Goal: Check status: Check status

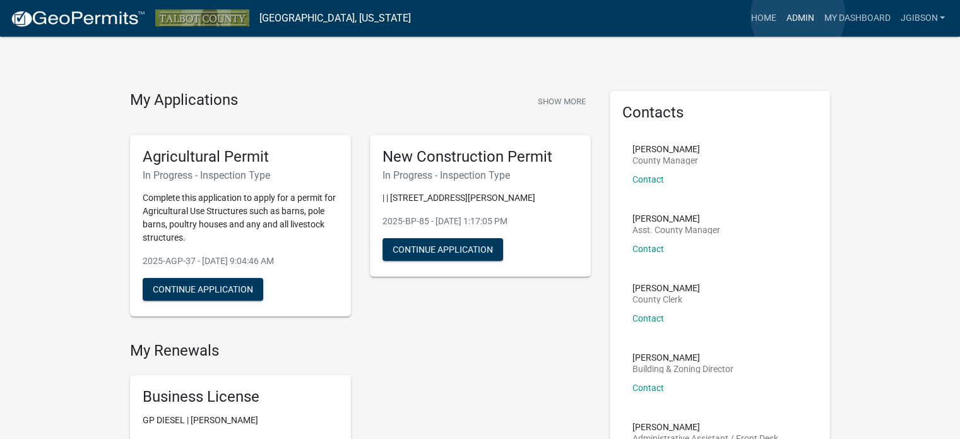
click at [798, 16] on link "Admin" at bounding box center [800, 18] width 38 height 24
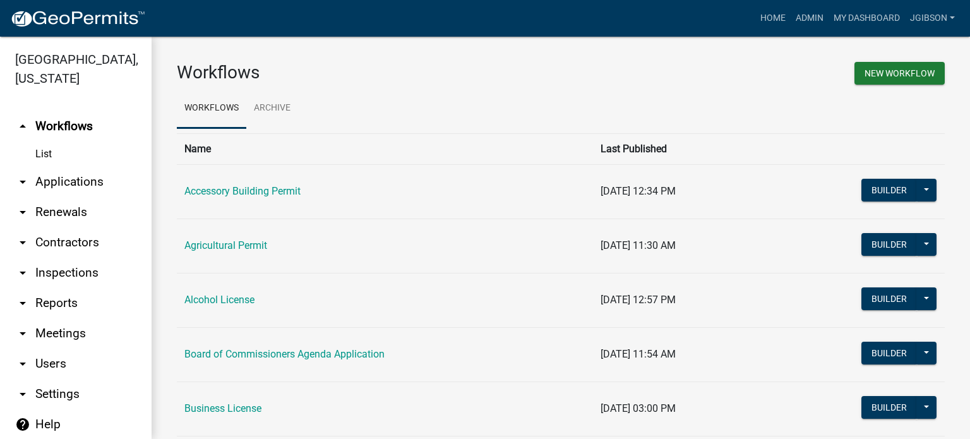
click at [23, 181] on icon "arrow_drop_down" at bounding box center [22, 181] width 15 height 15
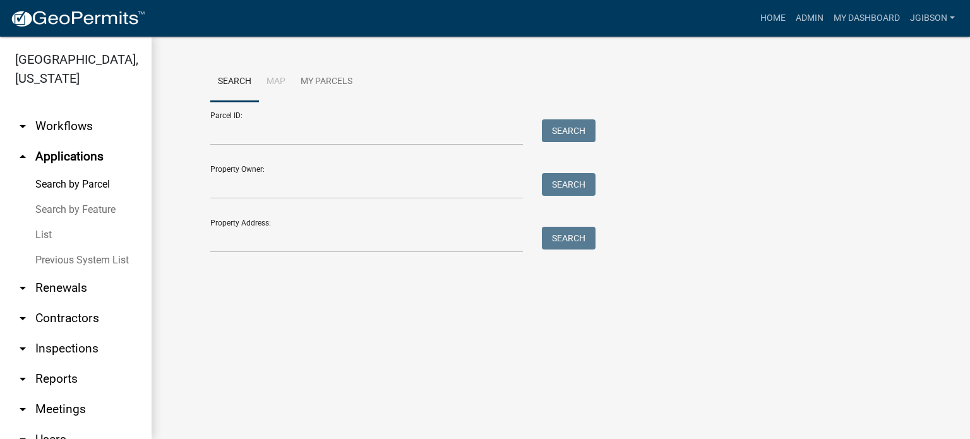
click at [49, 232] on link "List" at bounding box center [76, 234] width 152 height 25
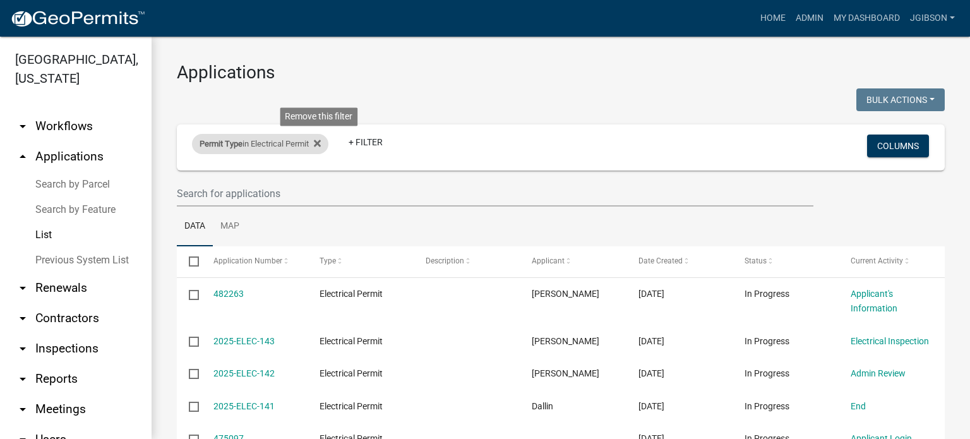
click at [326, 143] on div "Permit Type in Electrical Permit Remove this filter" at bounding box center [260, 144] width 136 height 20
select select "10: 'd3398bb2-1b7a-4daf-b382-fb5b9cae75b1'"
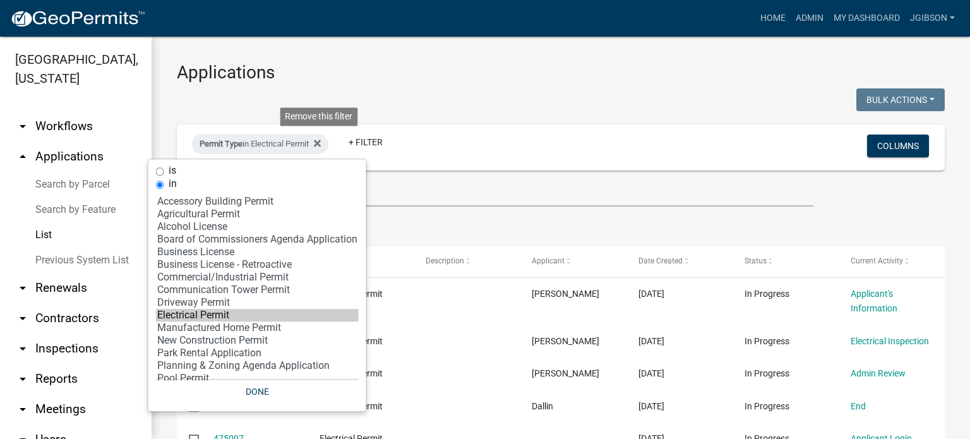
click at [321, 137] on fa-icon at bounding box center [315, 144] width 12 height 20
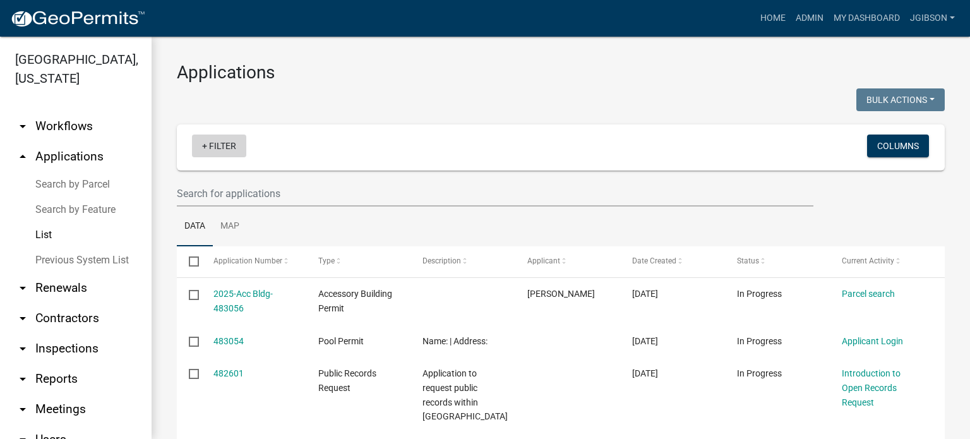
click at [205, 146] on link "+ Filter" at bounding box center [219, 145] width 54 height 23
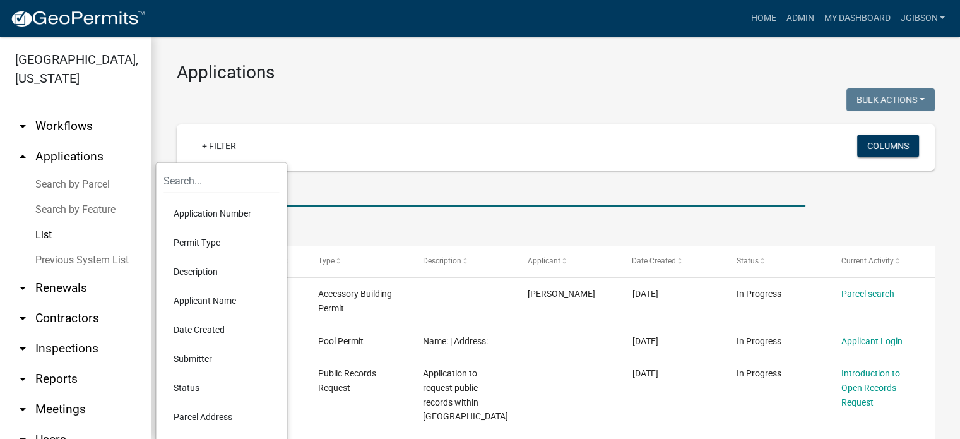
drag, startPoint x: 427, startPoint y: 184, endPoint x: 323, endPoint y: 181, distance: 103.6
click at [425, 184] on input "text" at bounding box center [491, 194] width 629 height 26
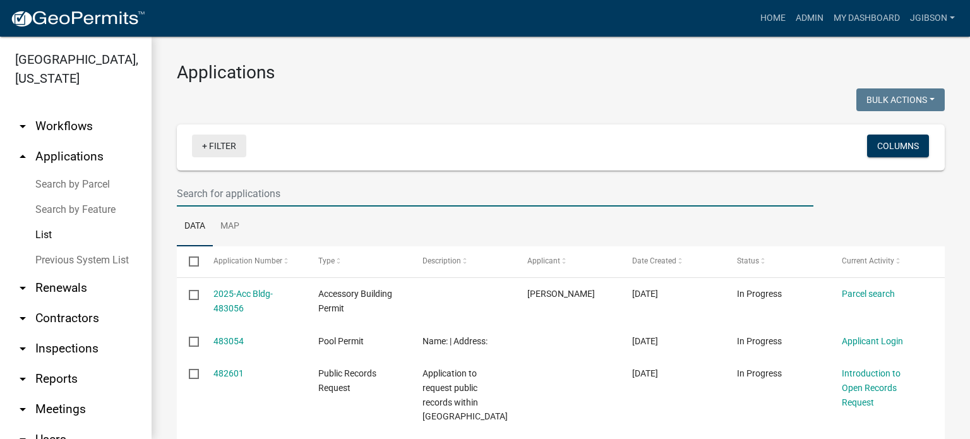
click at [209, 148] on link "+ Filter" at bounding box center [219, 145] width 54 height 23
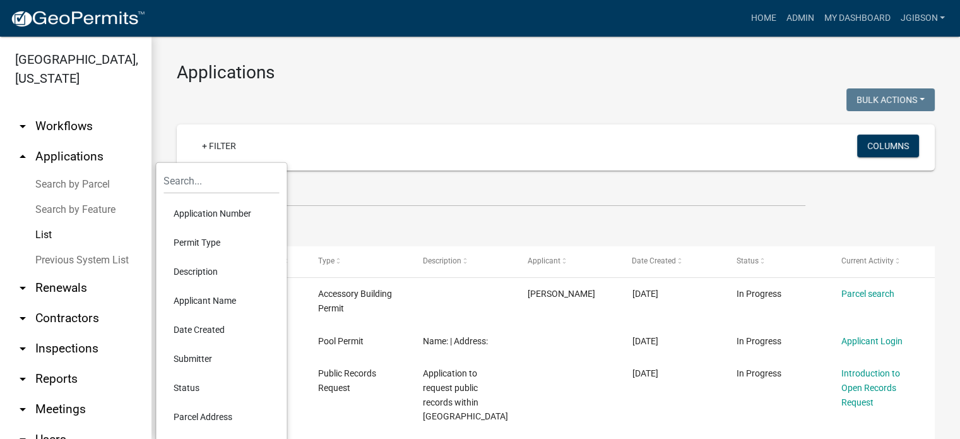
click at [212, 236] on li "Permit Type" at bounding box center [221, 242] width 116 height 29
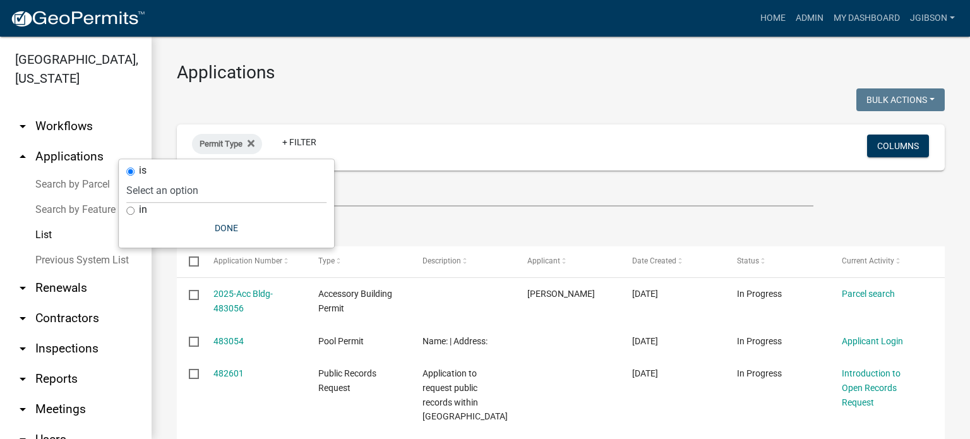
click at [129, 210] on input "in" at bounding box center [130, 210] width 8 height 8
radio input "true"
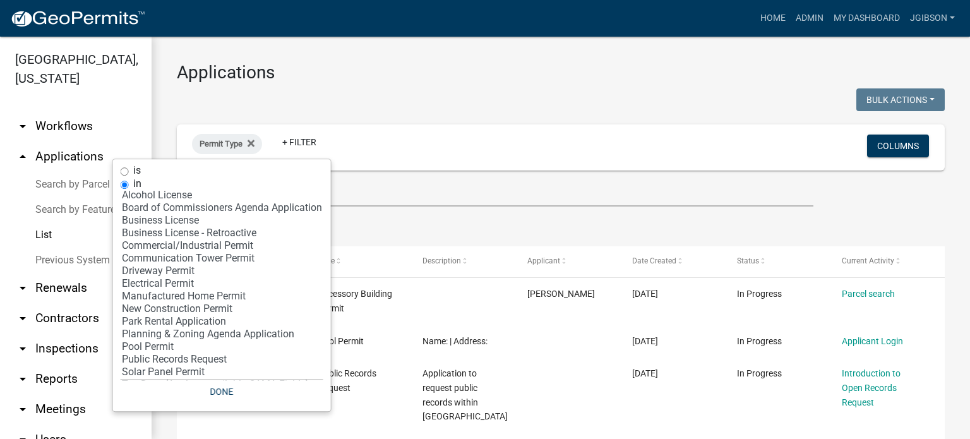
scroll to position [49, 0]
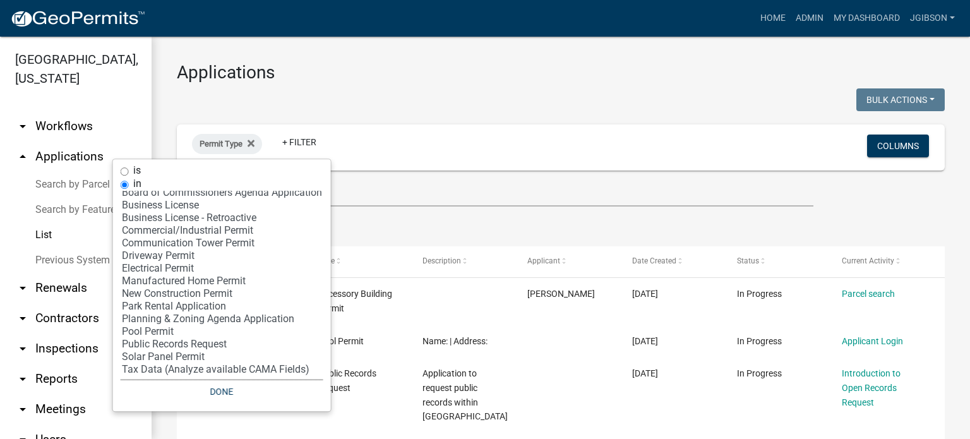
select select "12: '8f0f348d-721e-4407-8947-e3b69b3f0a37'"
click at [190, 292] on option "New Construction Permit" at bounding box center [222, 293] width 203 height 13
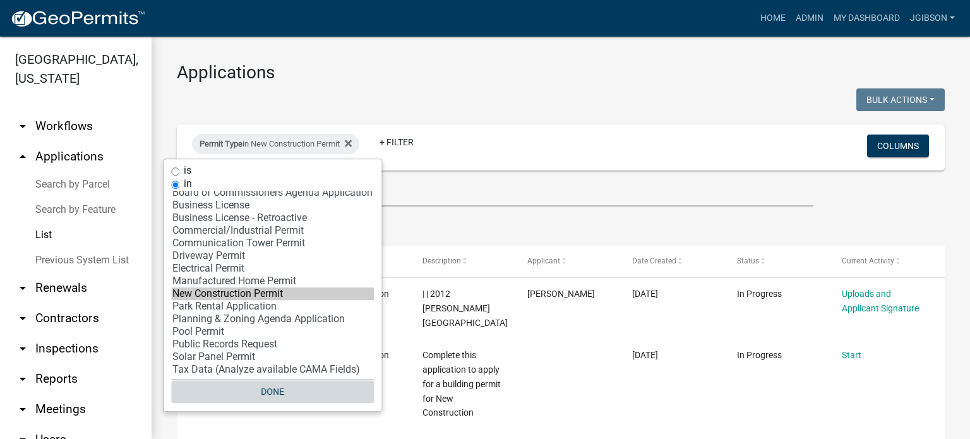
click at [295, 393] on button "Done" at bounding box center [272, 391] width 203 height 23
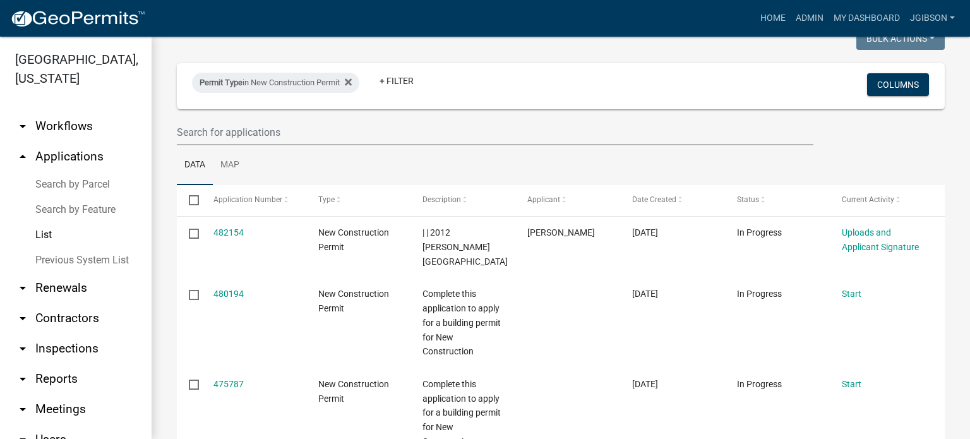
scroll to position [0, 0]
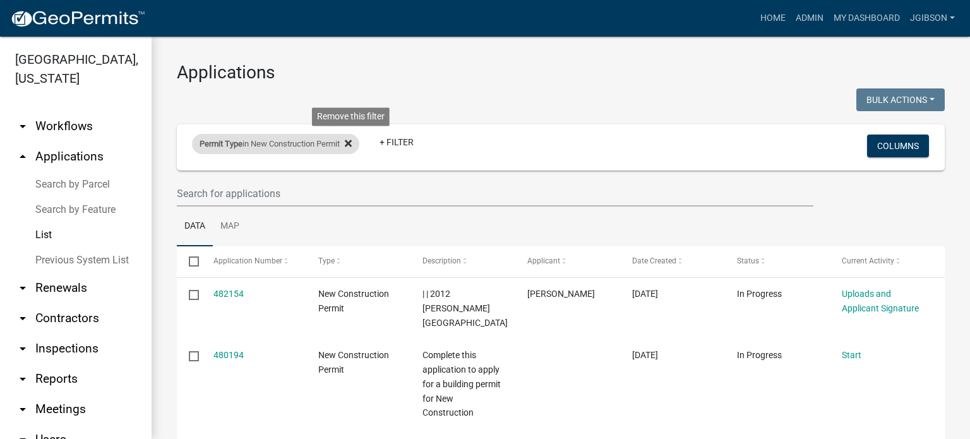
drag, startPoint x: 357, startPoint y: 144, endPoint x: 266, endPoint y: 198, distance: 105.0
click at [352, 145] on icon at bounding box center [348, 143] width 7 height 10
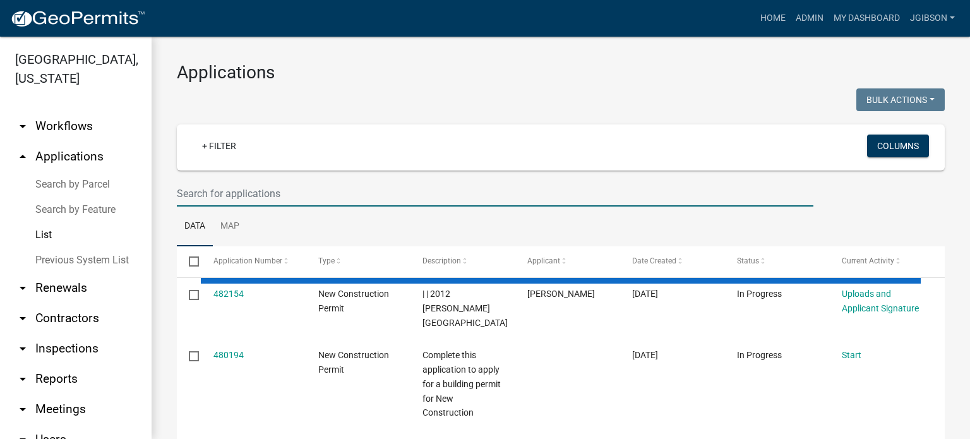
click at [232, 196] on input "text" at bounding box center [495, 194] width 636 height 26
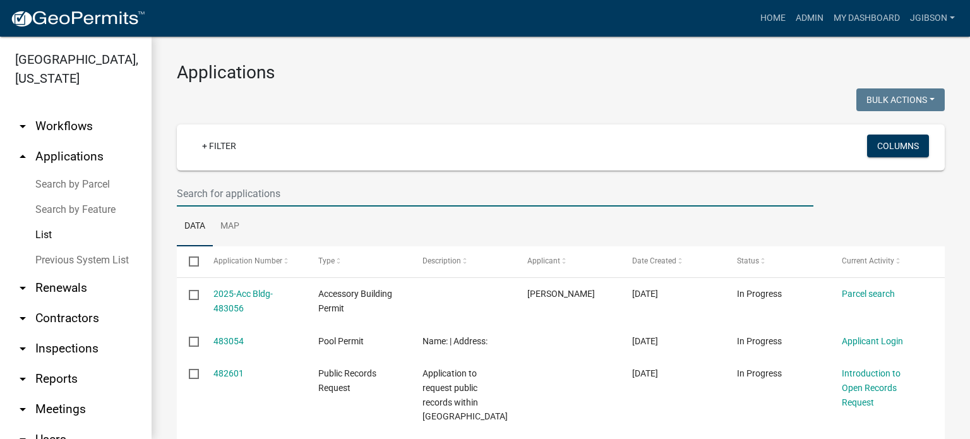
click at [211, 195] on input "text" at bounding box center [495, 194] width 636 height 26
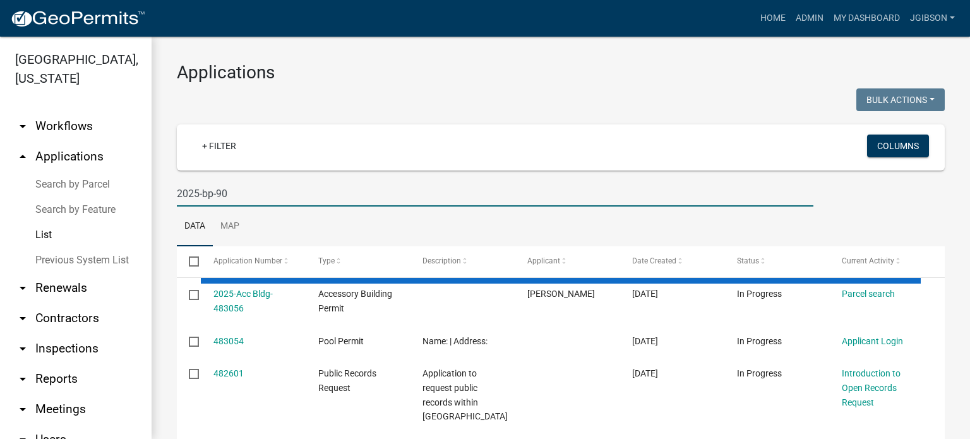
type input "2025-bp-90"
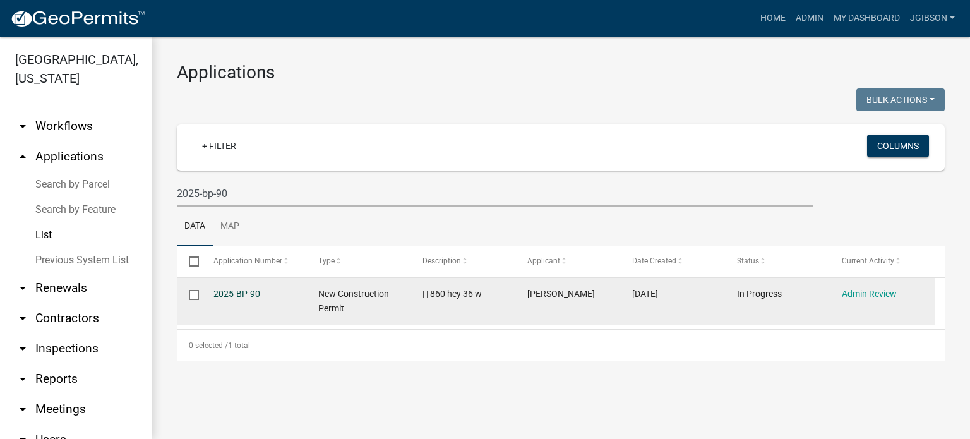
click at [240, 290] on link "2025-BP-90" at bounding box center [236, 293] width 47 height 10
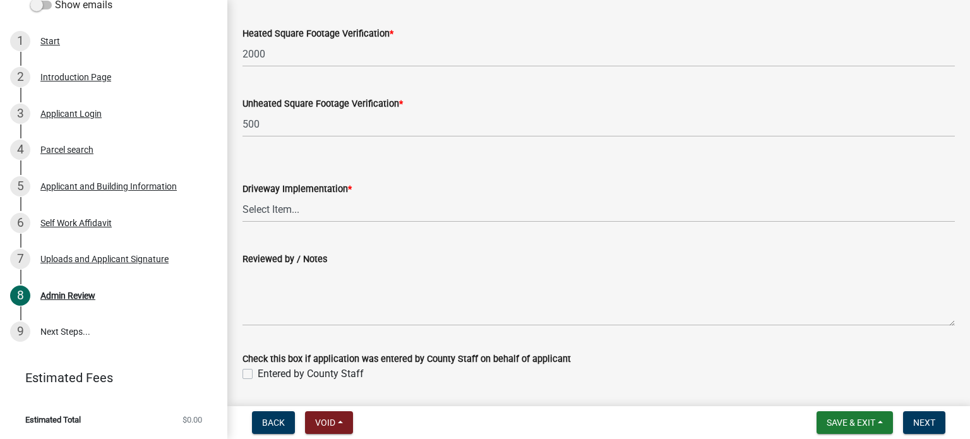
scroll to position [316, 0]
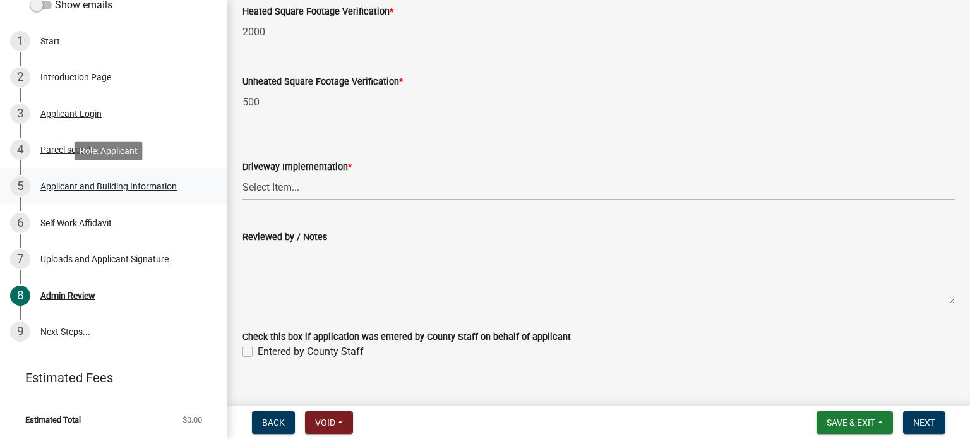
click at [111, 184] on div "Applicant and Building Information" at bounding box center [108, 186] width 136 height 9
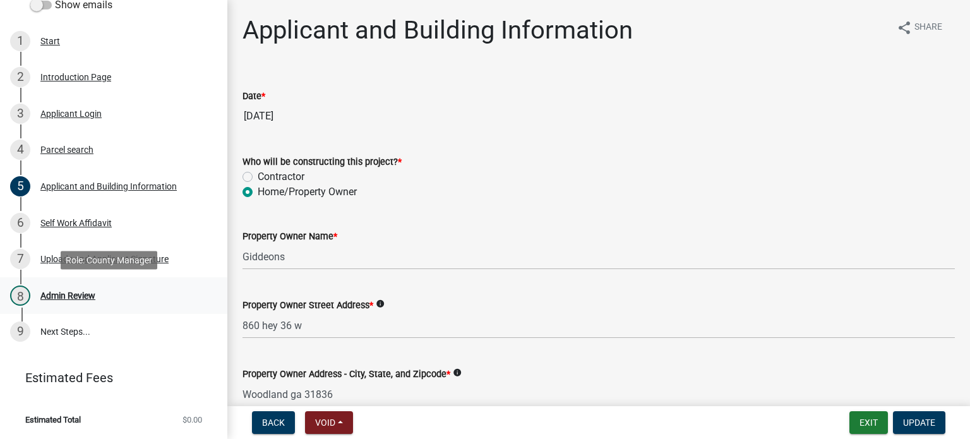
click at [74, 294] on div "Admin Review" at bounding box center [67, 295] width 55 height 9
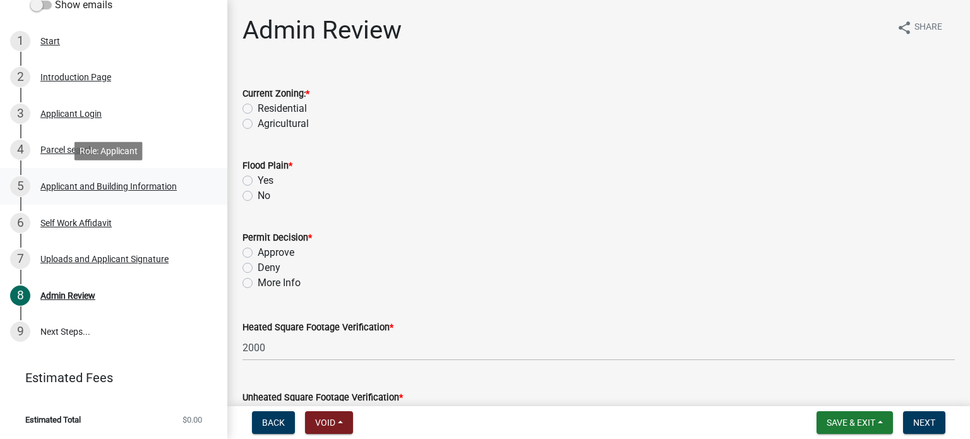
click at [71, 186] on div "Applicant and Building Information" at bounding box center [108, 186] width 136 height 9
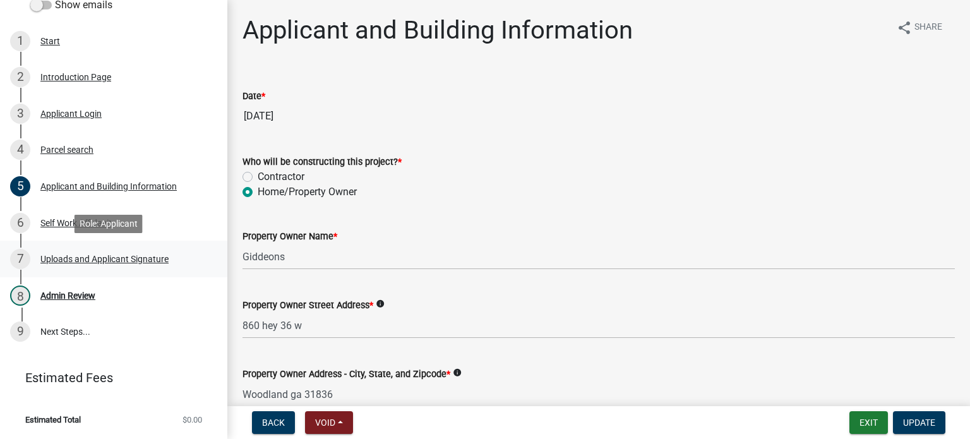
click at [76, 259] on div "Uploads and Applicant Signature" at bounding box center [104, 258] width 128 height 9
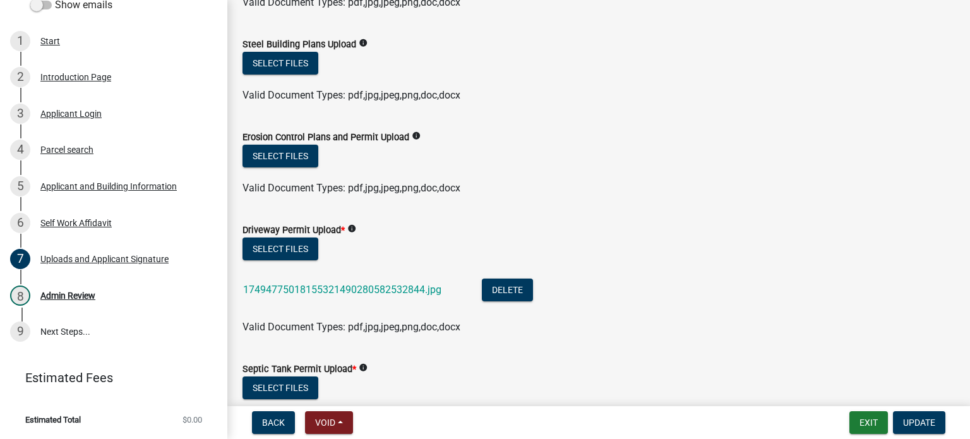
scroll to position [316, 0]
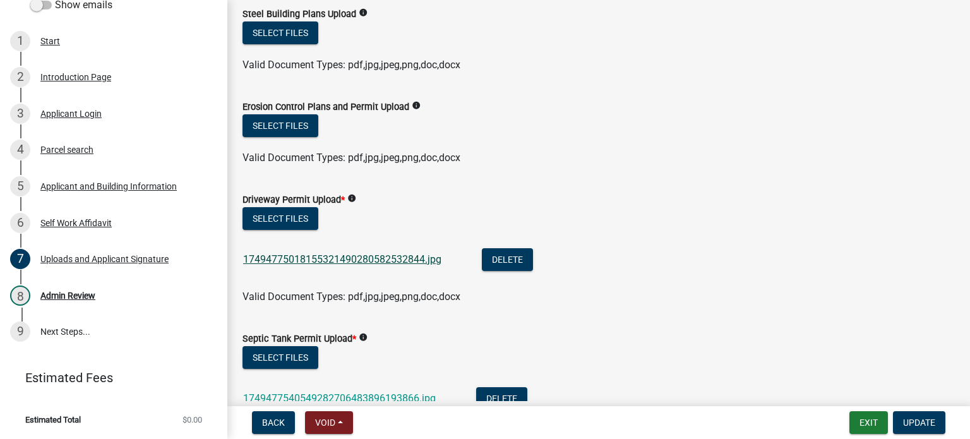
click at [373, 259] on link "17494775018155321490280582532844.jpg" at bounding box center [342, 259] width 198 height 12
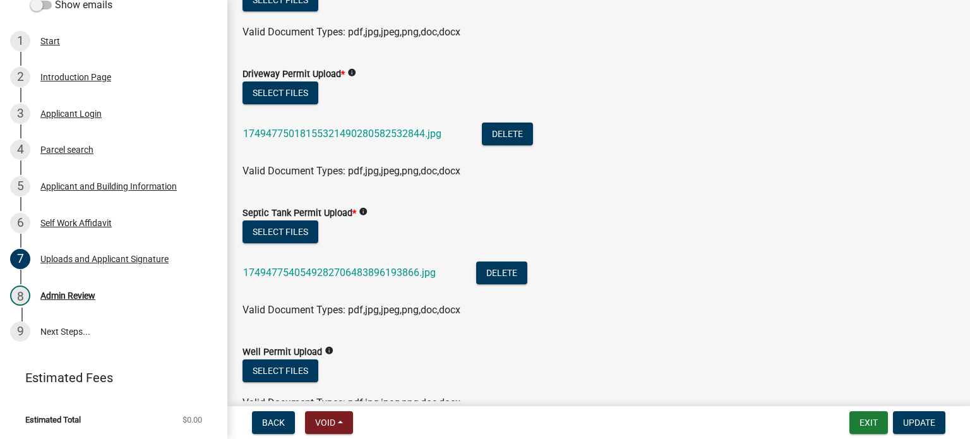
scroll to position [505, 0]
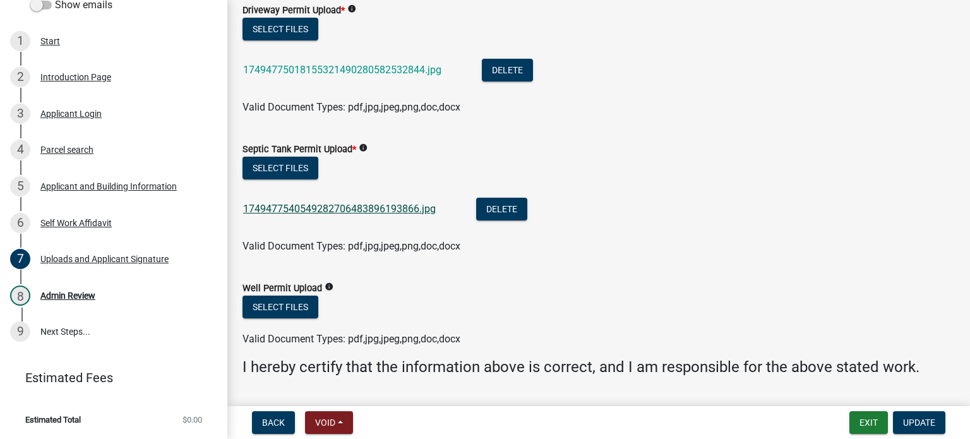
click at [391, 211] on link "1749477540549282706483896193866.jpg" at bounding box center [339, 209] width 193 height 12
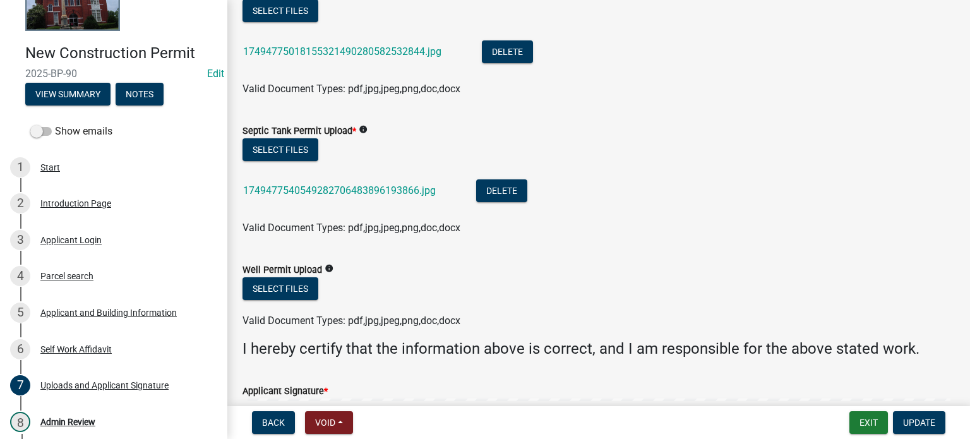
scroll to position [517, 0]
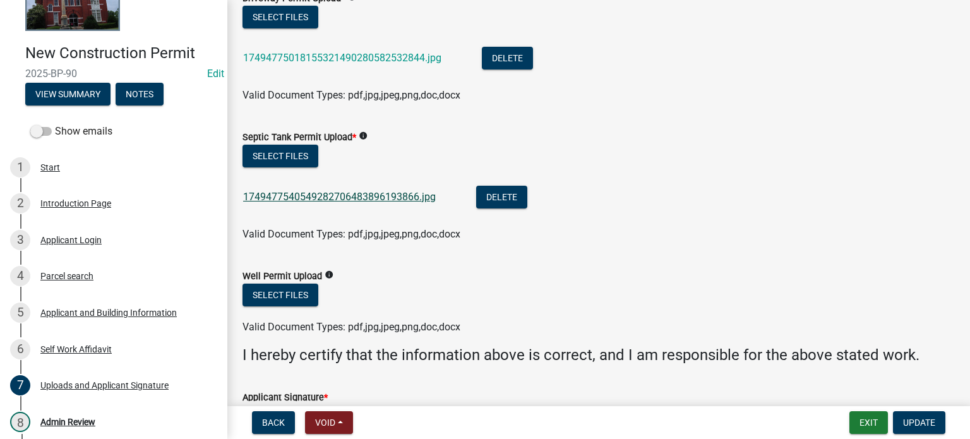
click at [359, 195] on link "1749477540549282706483896193866.jpg" at bounding box center [339, 197] width 193 height 12
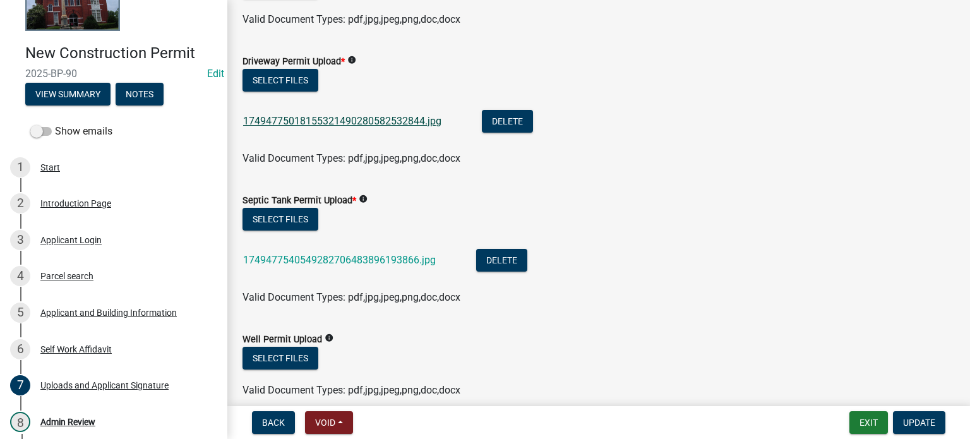
click at [368, 117] on link "17494775018155321490280582532844.jpg" at bounding box center [342, 121] width 198 height 12
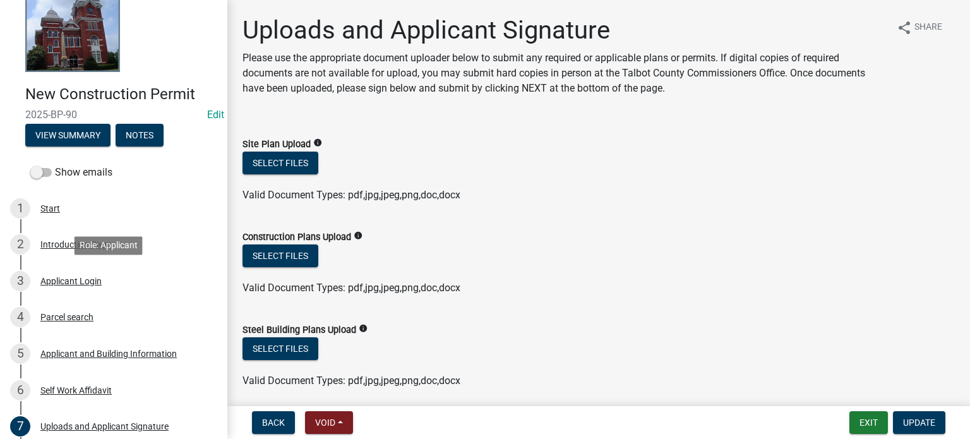
scroll to position [0, 0]
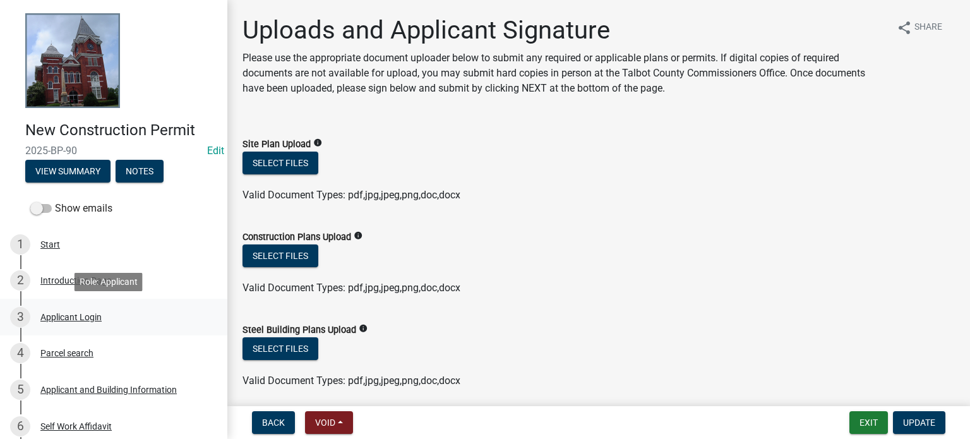
click at [49, 309] on div "3 Applicant Login" at bounding box center [108, 317] width 197 height 20
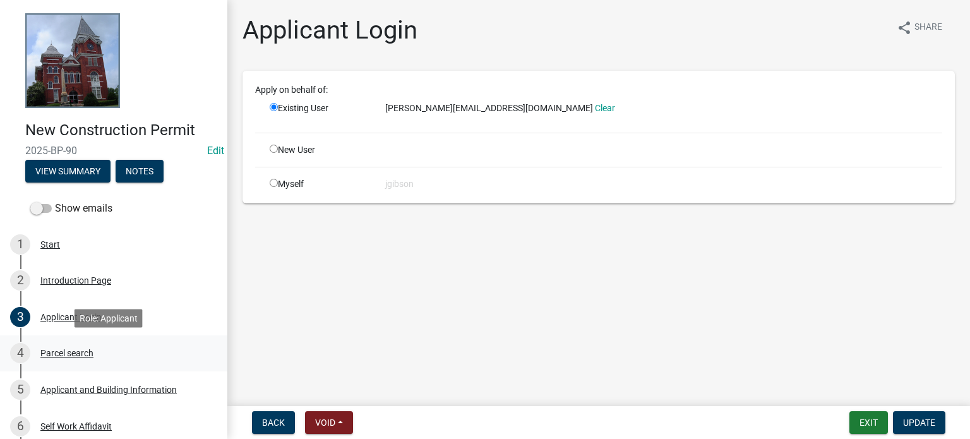
click at [72, 348] on div "Parcel search" at bounding box center [66, 352] width 53 height 9
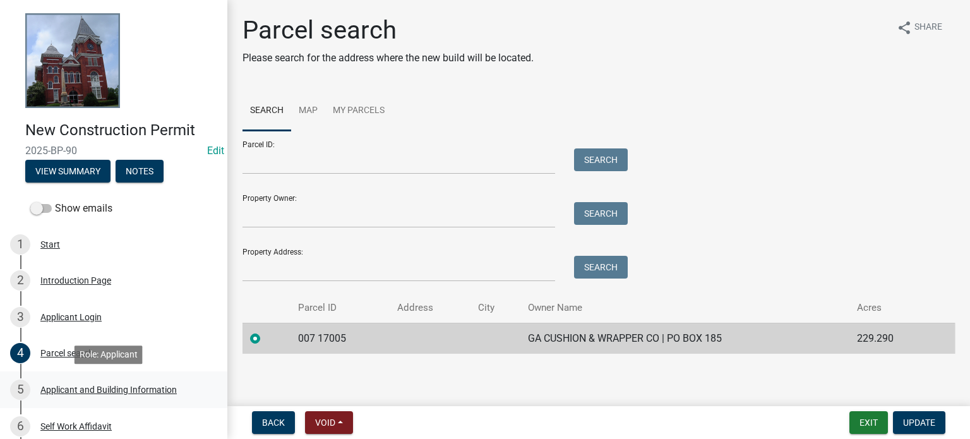
click at [114, 385] on div "Applicant and Building Information" at bounding box center [108, 389] width 136 height 9
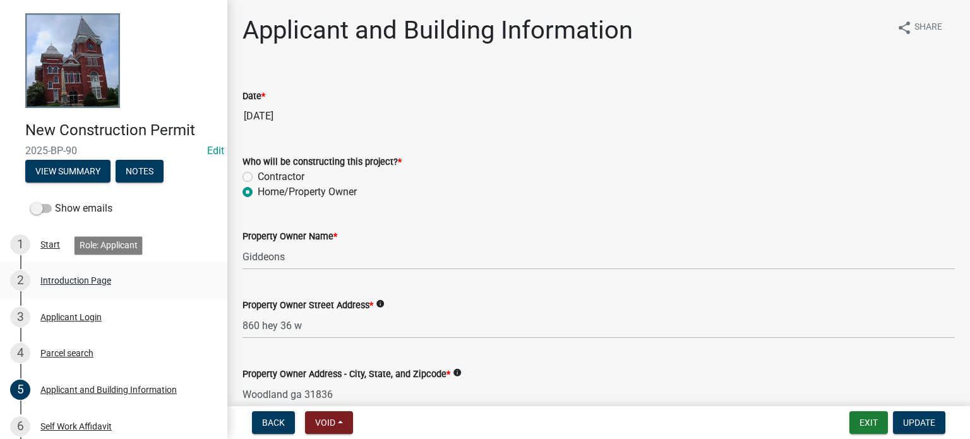
click at [71, 276] on div "Introduction Page" at bounding box center [75, 280] width 71 height 9
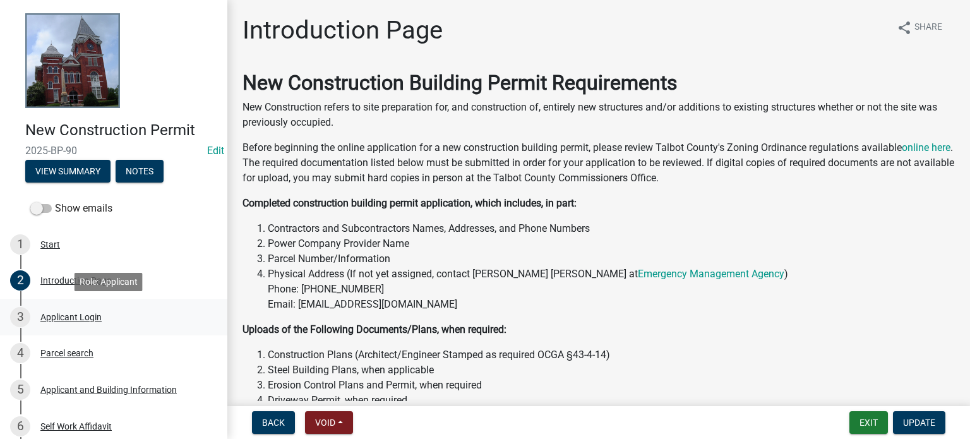
click at [85, 309] on div "3 Applicant Login" at bounding box center [108, 317] width 197 height 20
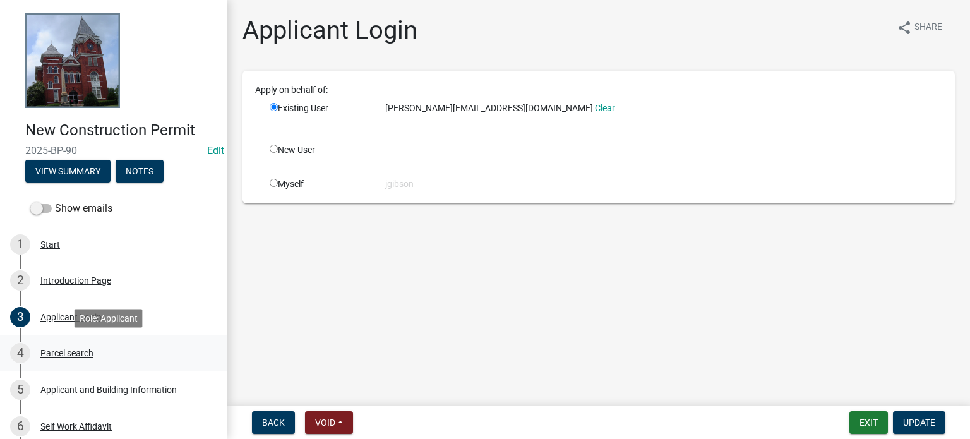
click at [78, 350] on div "Parcel search" at bounding box center [66, 352] width 53 height 9
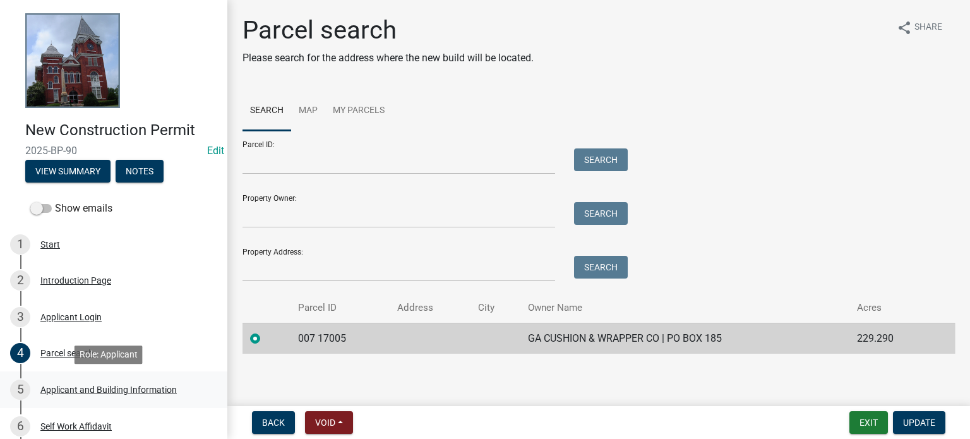
click at [83, 383] on div "5 Applicant and Building Information" at bounding box center [108, 389] width 197 height 20
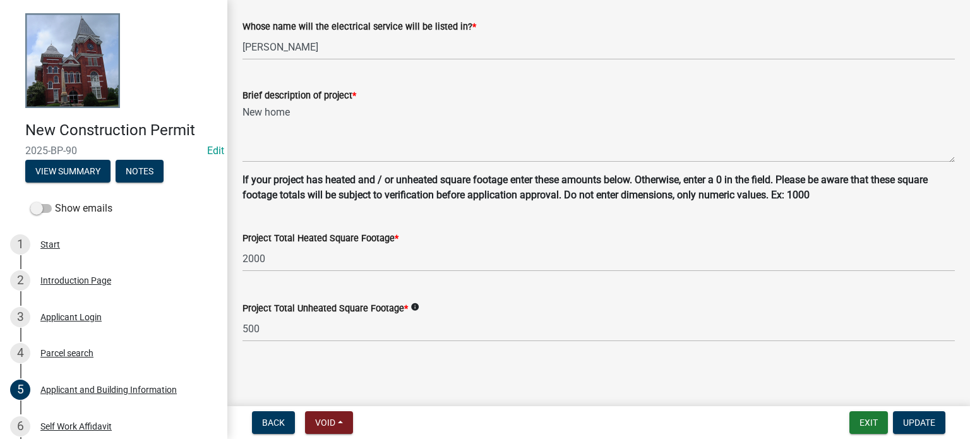
scroll to position [848, 0]
